Goal: Obtain resource: Obtain resource

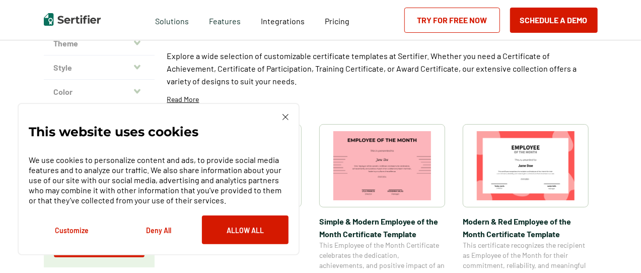
scroll to position [101, 0]
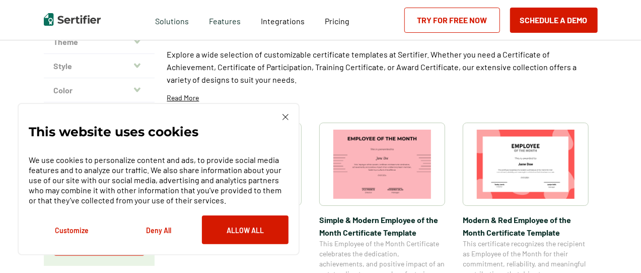
click at [288, 117] on img at bounding box center [286, 117] width 6 height 6
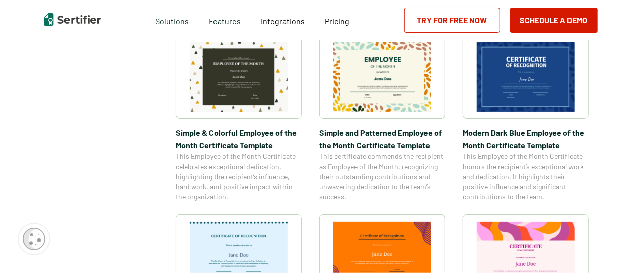
scroll to position [423, 0]
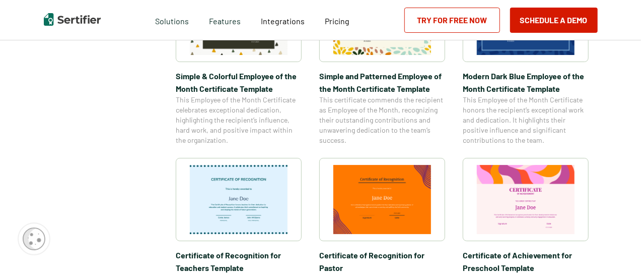
click at [264, 204] on img at bounding box center [239, 199] width 98 height 69
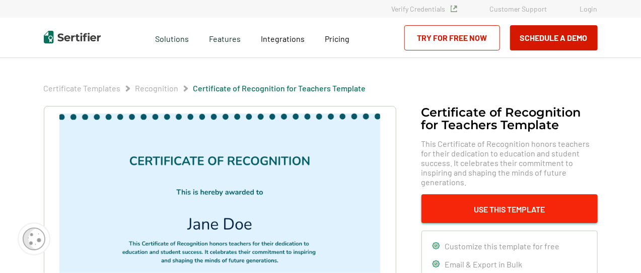
click at [490, 195] on button "Use This Template" at bounding box center [510, 208] width 176 height 29
